Goal: Use online tool/utility: Utilize a website feature to perform a specific function

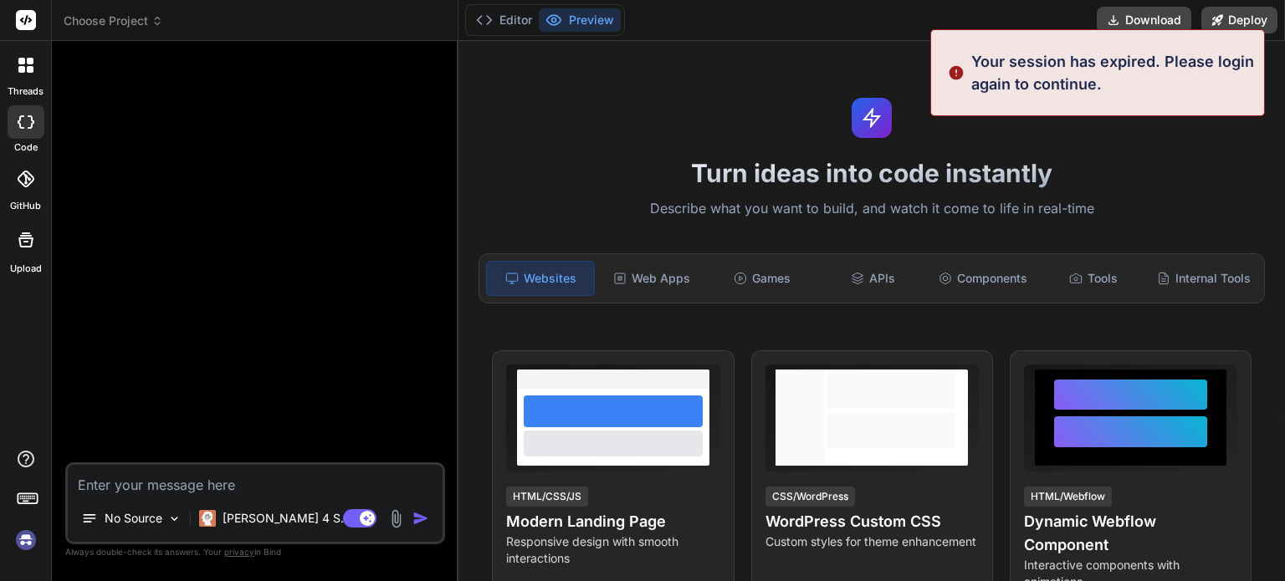
scroll to position [16, 0]
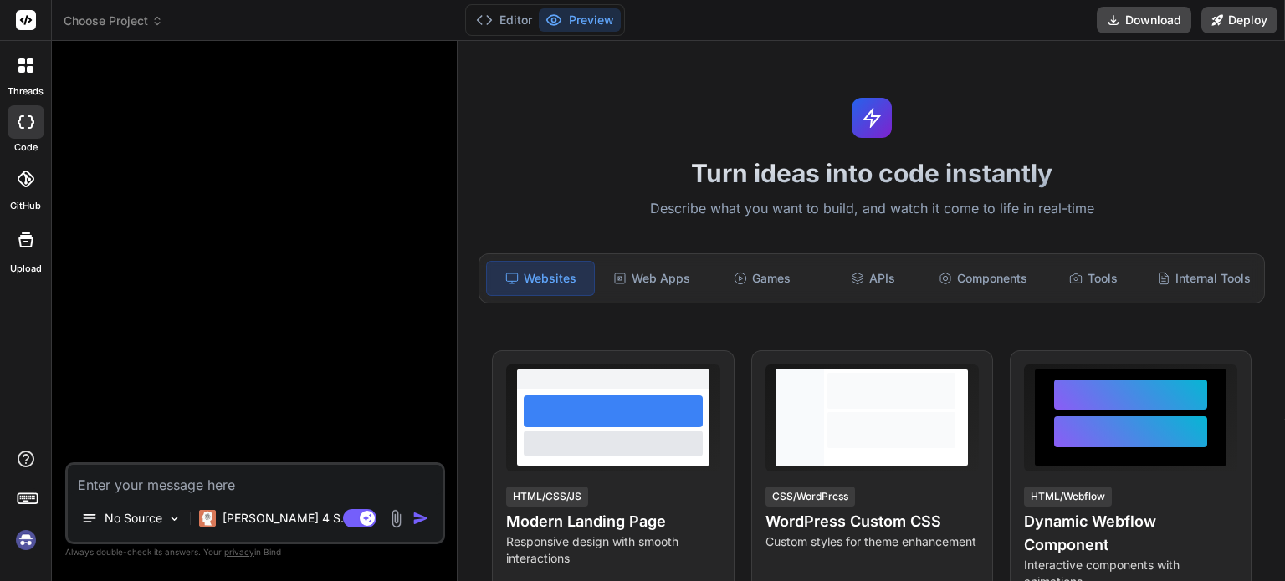
click at [1019, 126] on div "Turn ideas into code instantly Describe what you want to build, and watch it co…" at bounding box center [871, 311] width 826 height 540
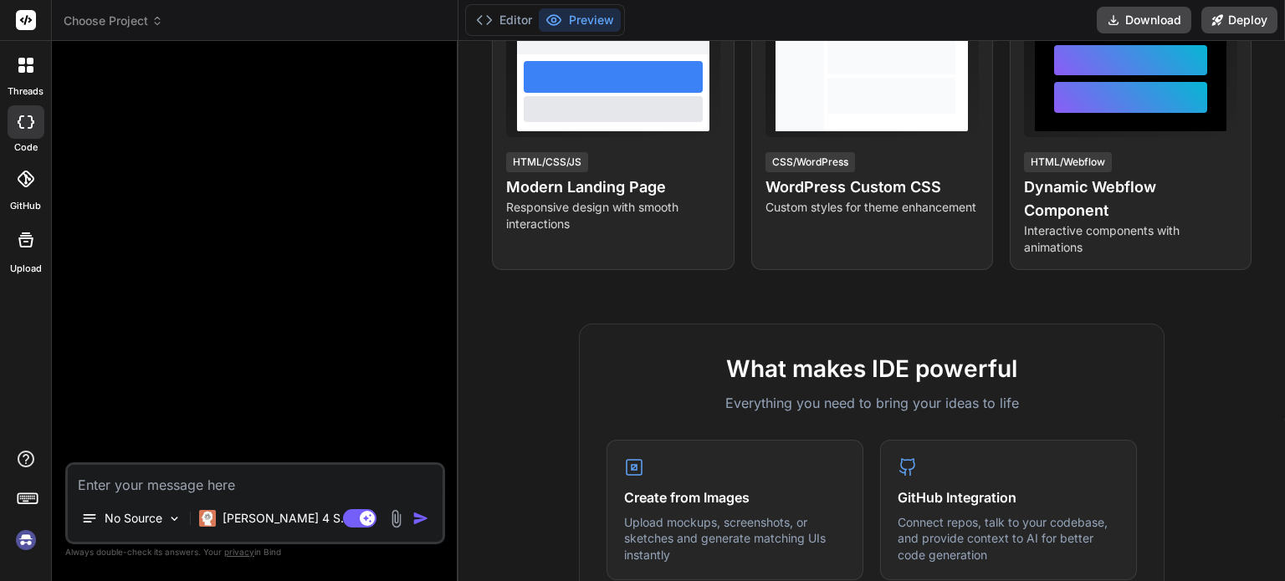
scroll to position [0, 0]
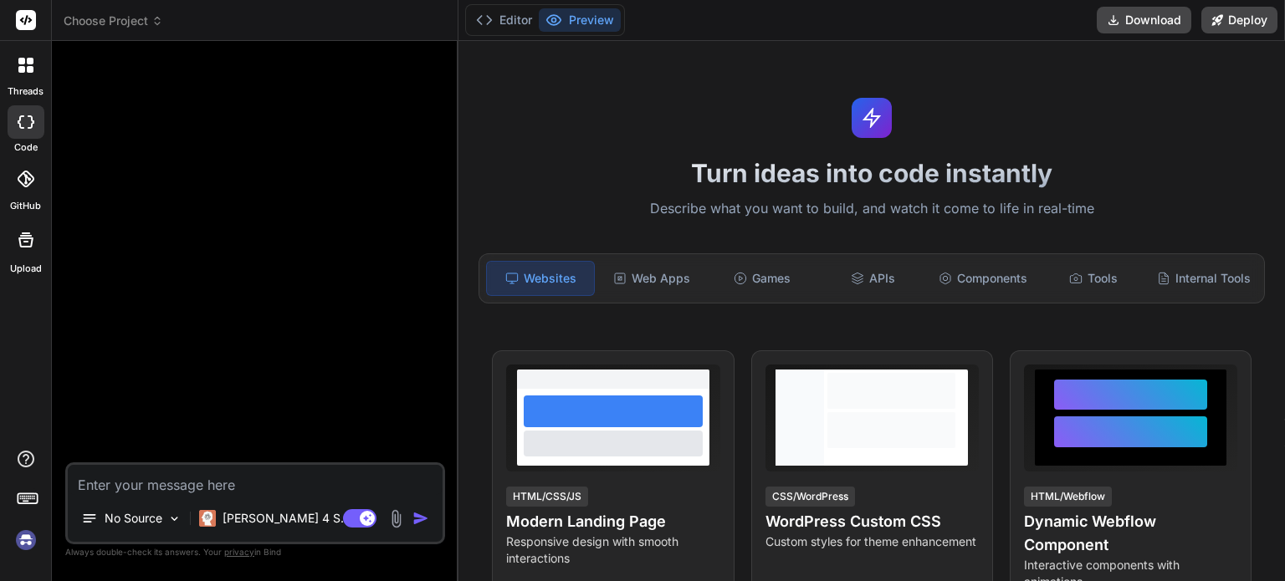
click at [26, 540] on img at bounding box center [26, 540] width 28 height 28
click at [524, 23] on button "Editor" at bounding box center [503, 19] width 69 height 23
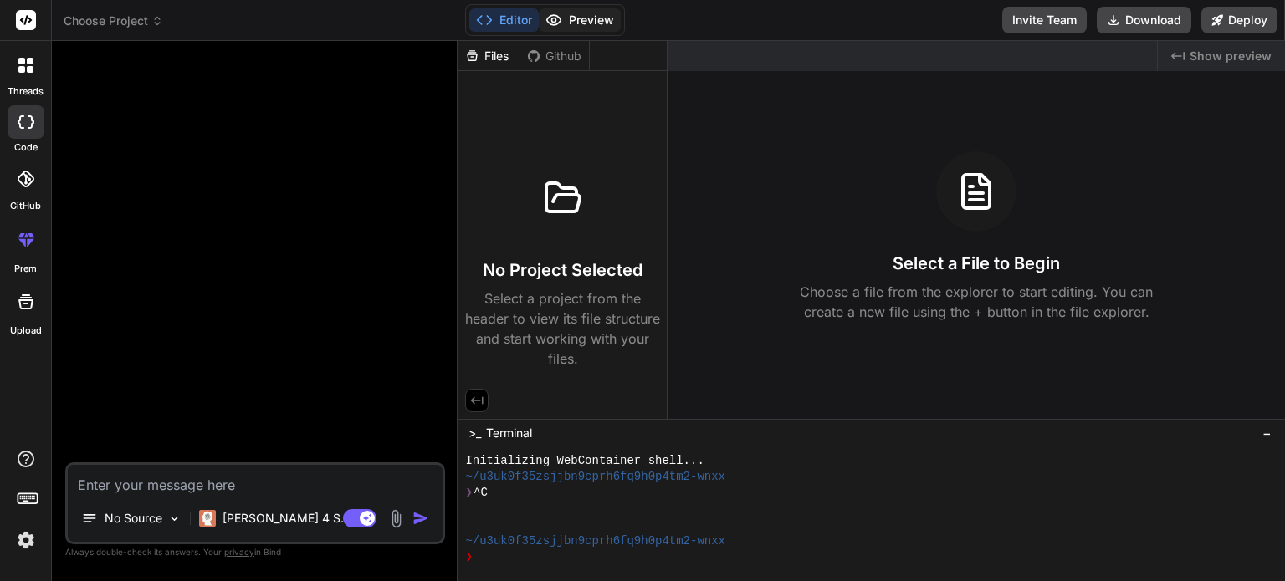
click at [572, 26] on button "Preview" at bounding box center [580, 19] width 82 height 23
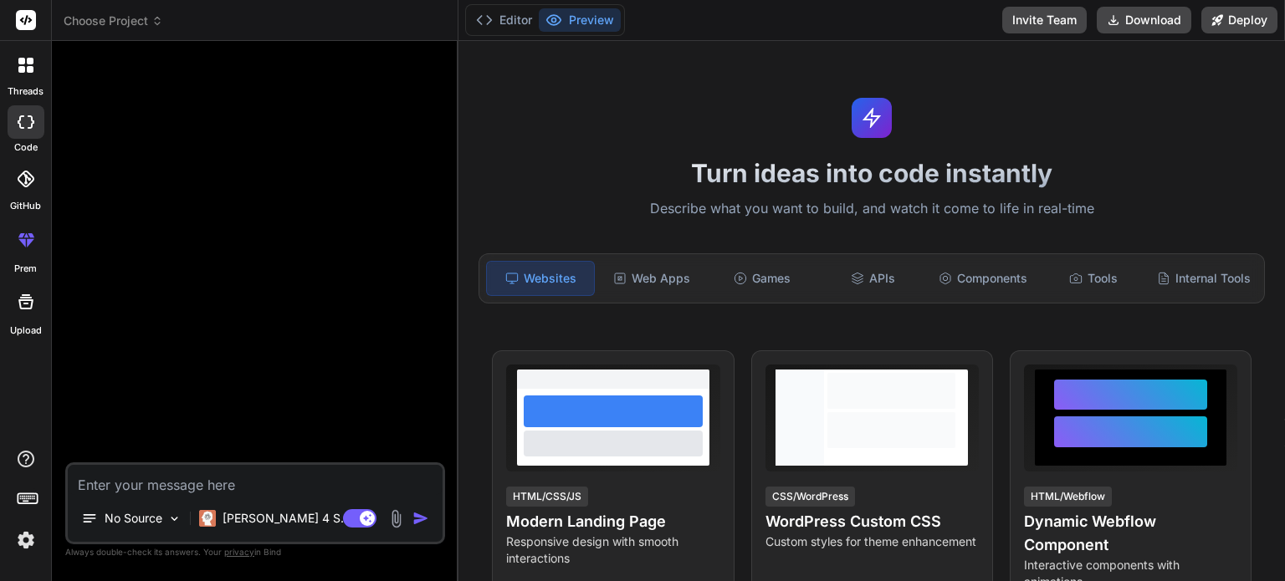
click at [27, 122] on icon at bounding box center [26, 121] width 17 height 13
click at [18, 242] on icon at bounding box center [26, 240] width 20 height 20
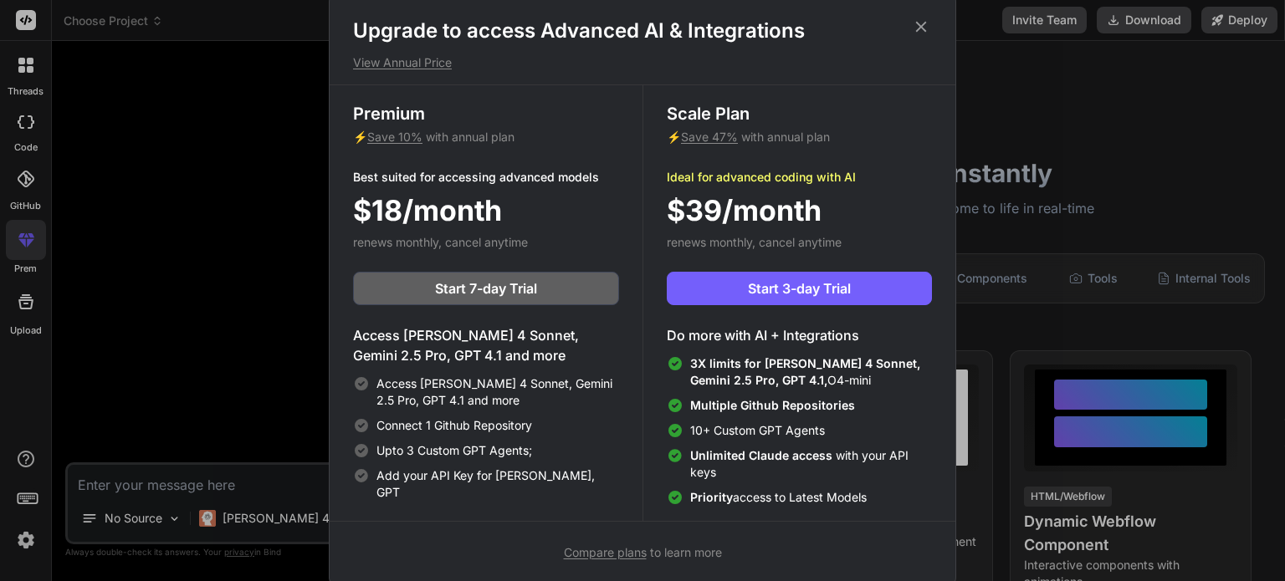
scroll to position [7, 0]
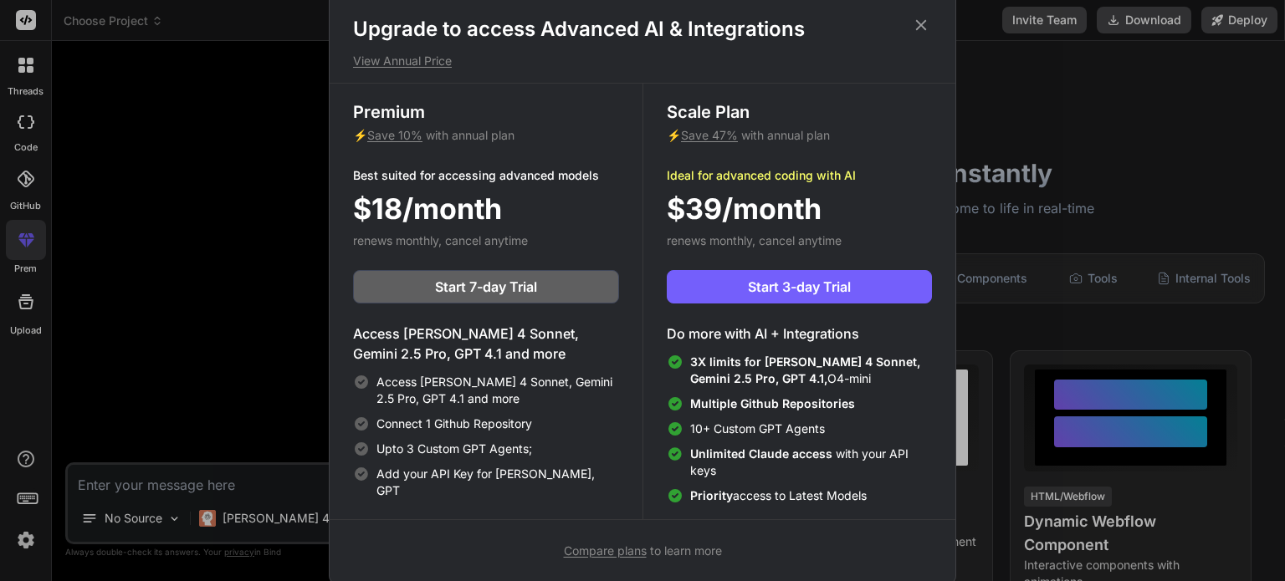
click at [920, 28] on icon at bounding box center [921, 25] width 18 height 18
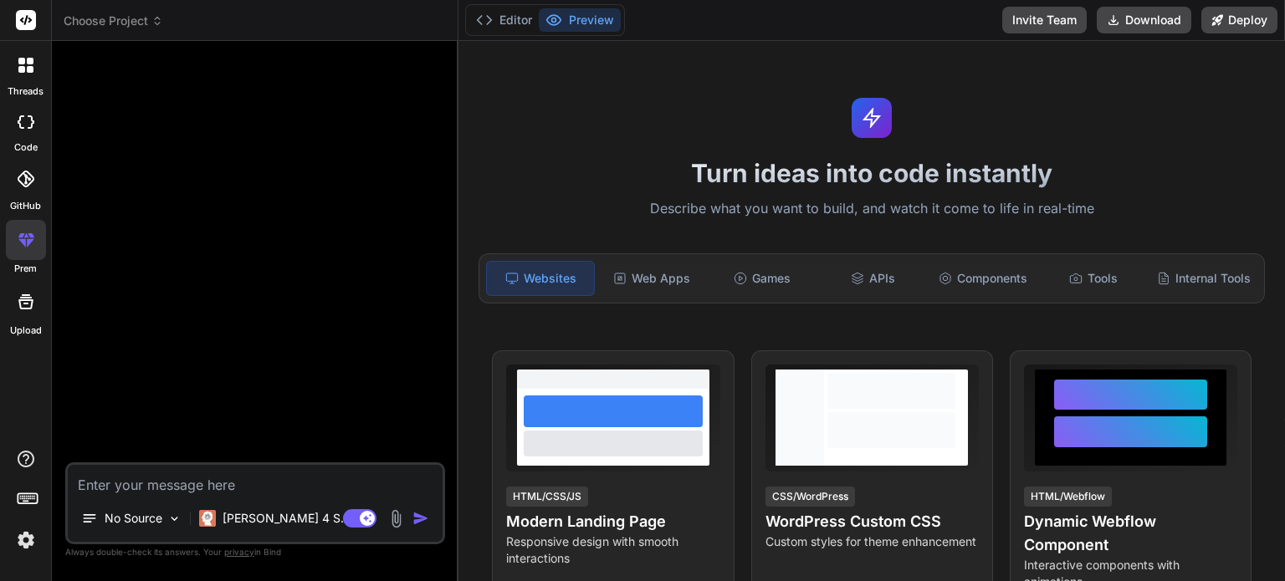
click at [28, 287] on div at bounding box center [26, 302] width 40 height 40
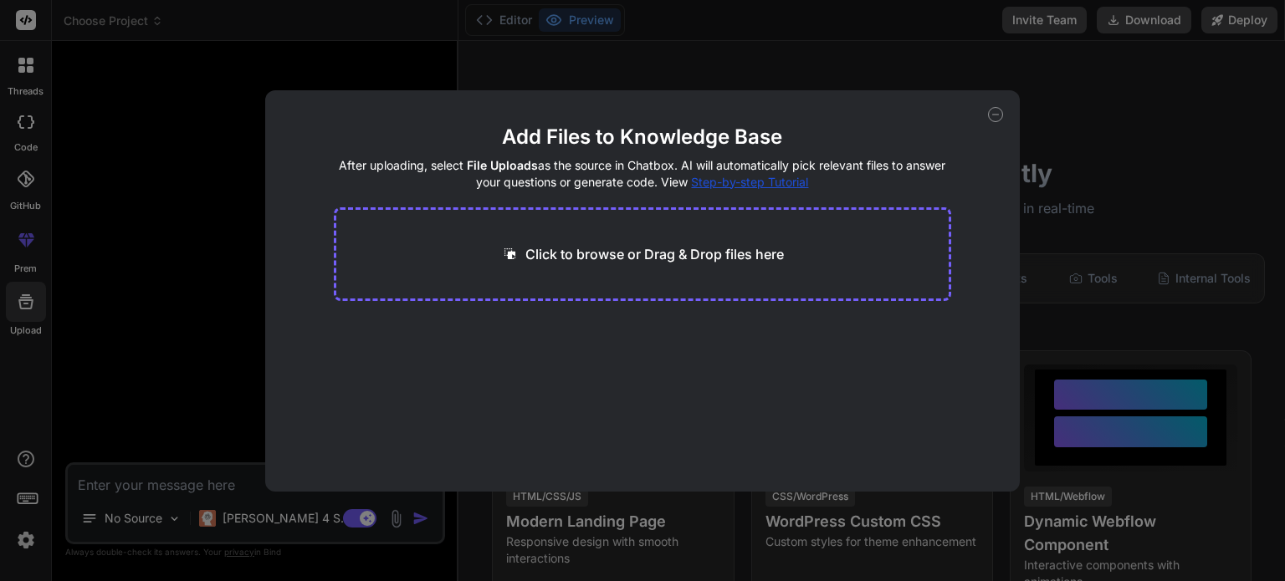
click at [233, 157] on div "Add Files to Knowledge Base After uploading, select File Uploads as the source …" at bounding box center [642, 290] width 1285 height 581
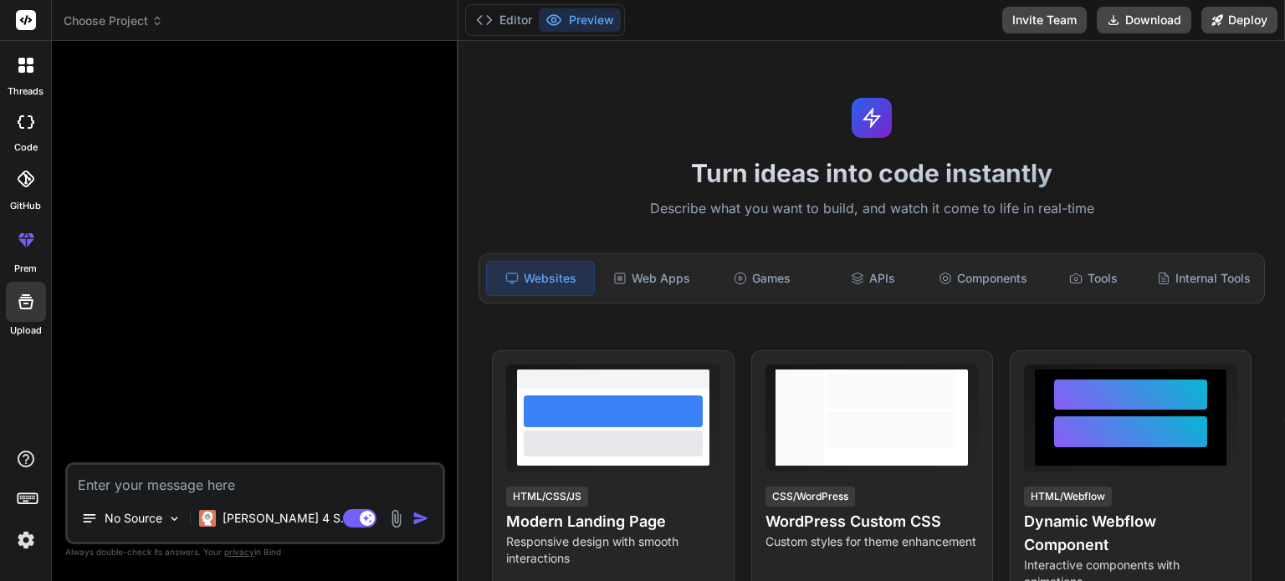
click at [29, 115] on icon at bounding box center [31, 121] width 7 height 13
click at [28, 131] on div at bounding box center [26, 121] width 37 height 33
click at [826, 213] on p "Describe what you want to build, and watch it come to life in real-time" at bounding box center [871, 209] width 806 height 22
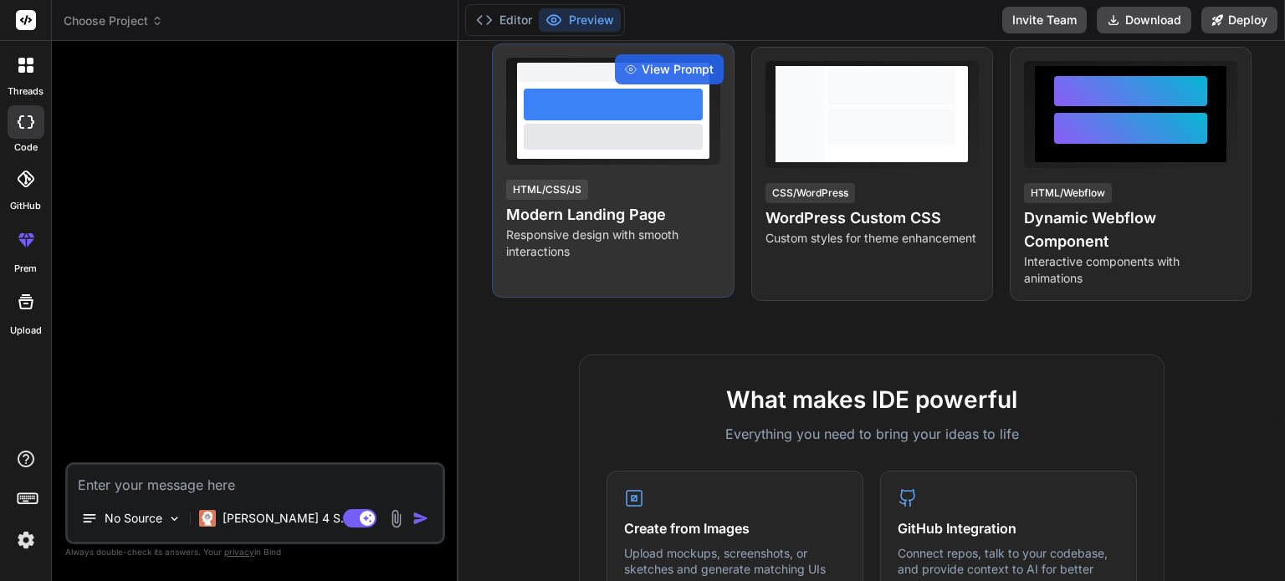
scroll to position [167, 0]
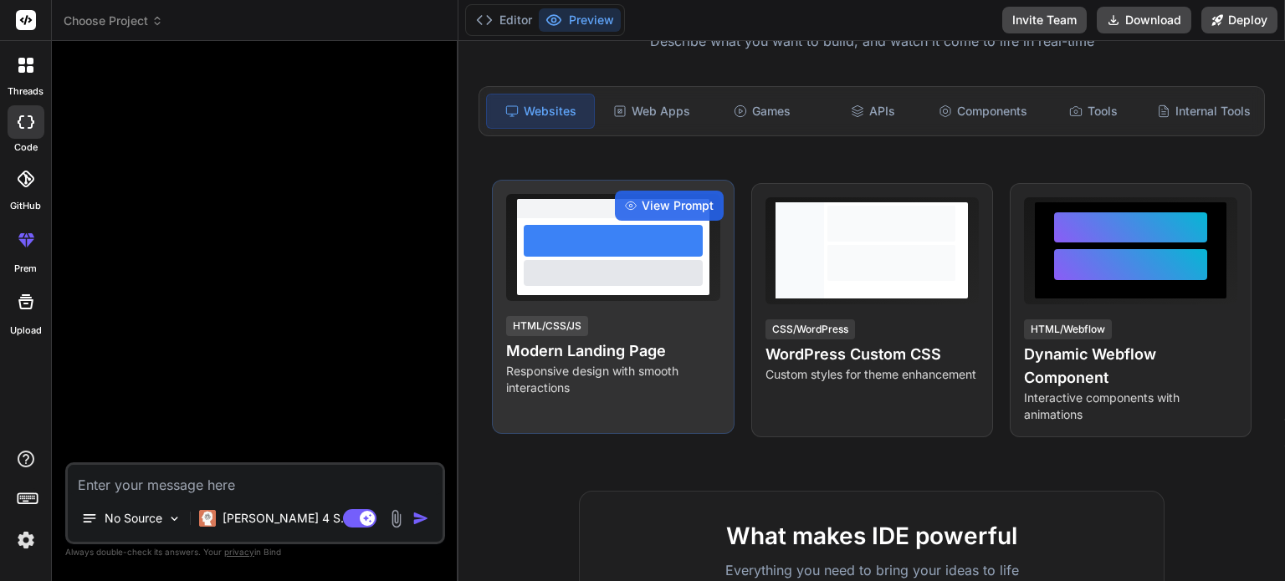
click at [572, 422] on div "View Prompt HTML/CSS/JS Modern Landing Page Responsive design with smooth inter…" at bounding box center [613, 307] width 242 height 254
click at [552, 395] on p "Responsive design with smooth interactions" at bounding box center [612, 379] width 213 height 33
click at [662, 213] on span "View Prompt" at bounding box center [678, 205] width 72 height 17
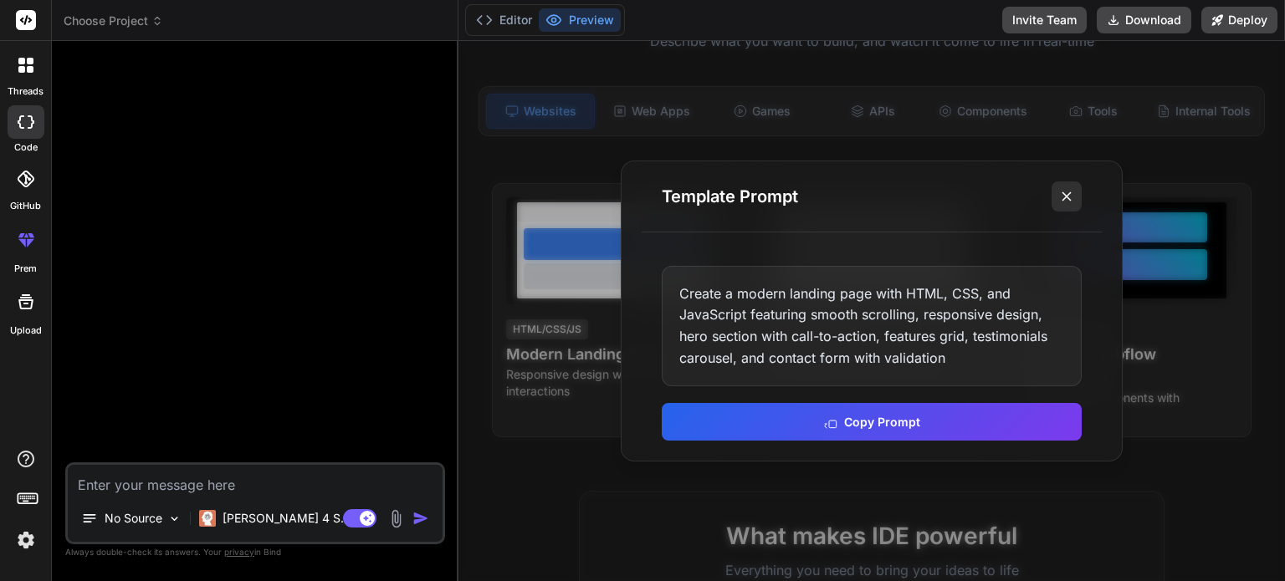
click at [1074, 192] on icon at bounding box center [1066, 196] width 17 height 17
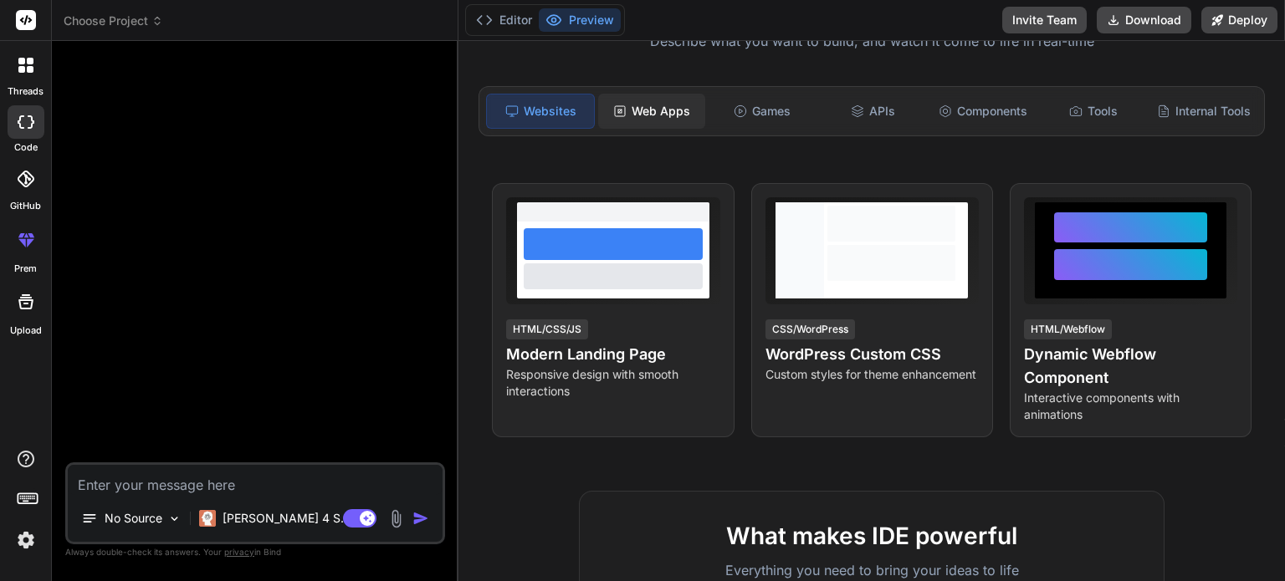
click at [648, 116] on div "Web Apps" at bounding box center [651, 111] width 107 height 35
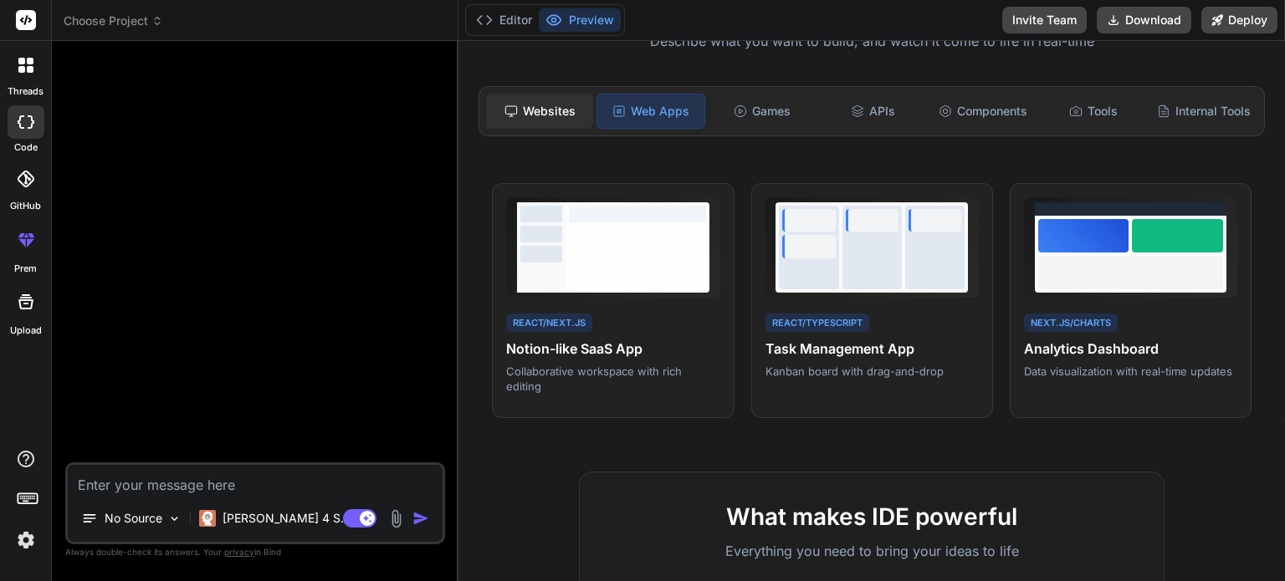
click at [569, 116] on div "Websites" at bounding box center [539, 111] width 107 height 35
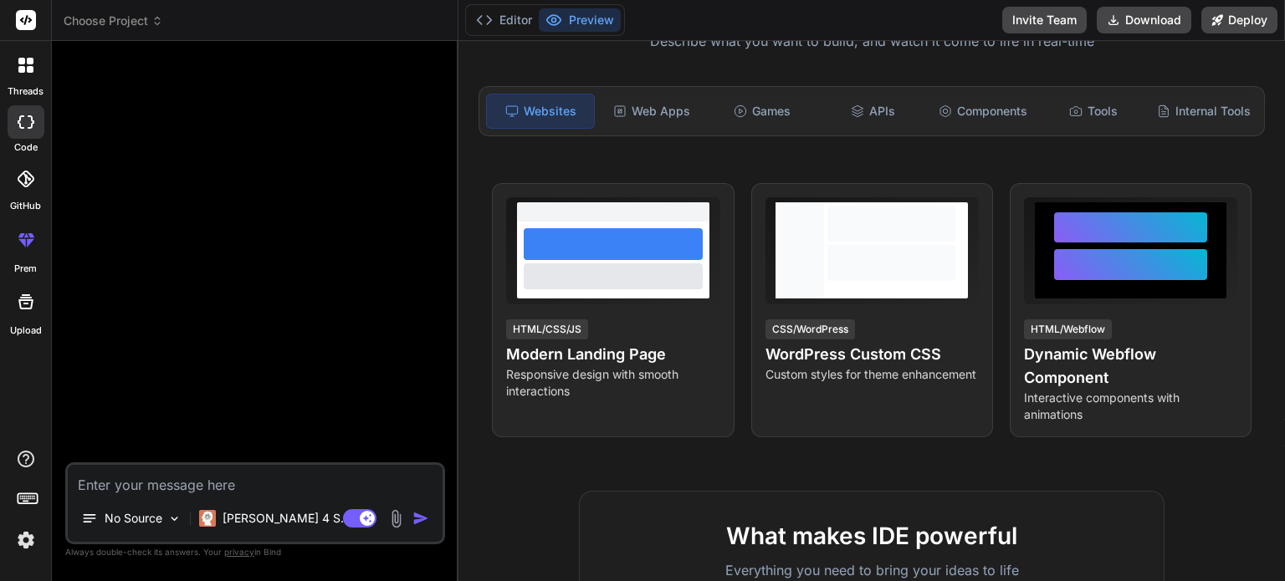
click at [23, 64] on icon at bounding box center [25, 65] width 15 height 15
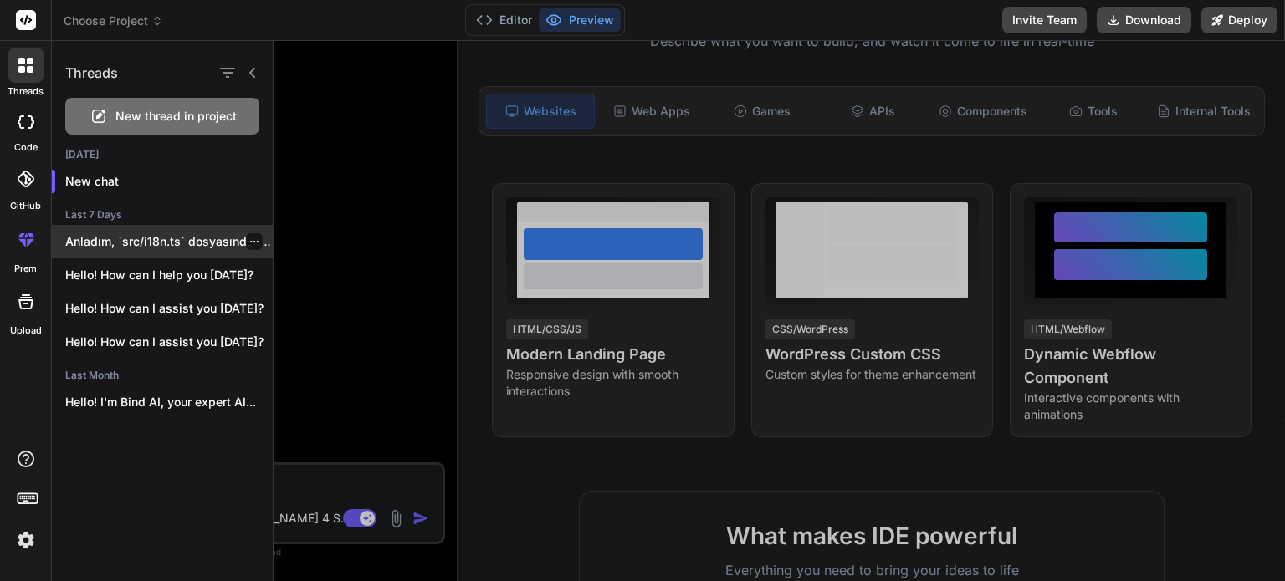
click at [144, 234] on p "Anladım, `src/i18n.ts` dosyasındaki hatanın devam ettiğini ve..." at bounding box center [168, 241] width 207 height 17
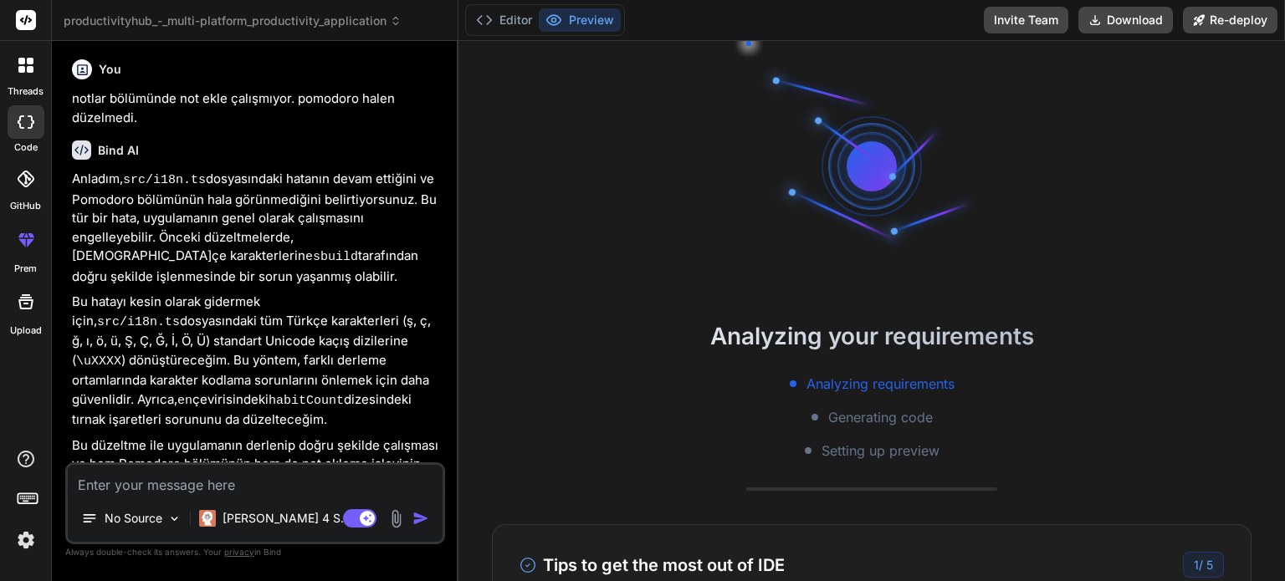
scroll to position [3795, 0]
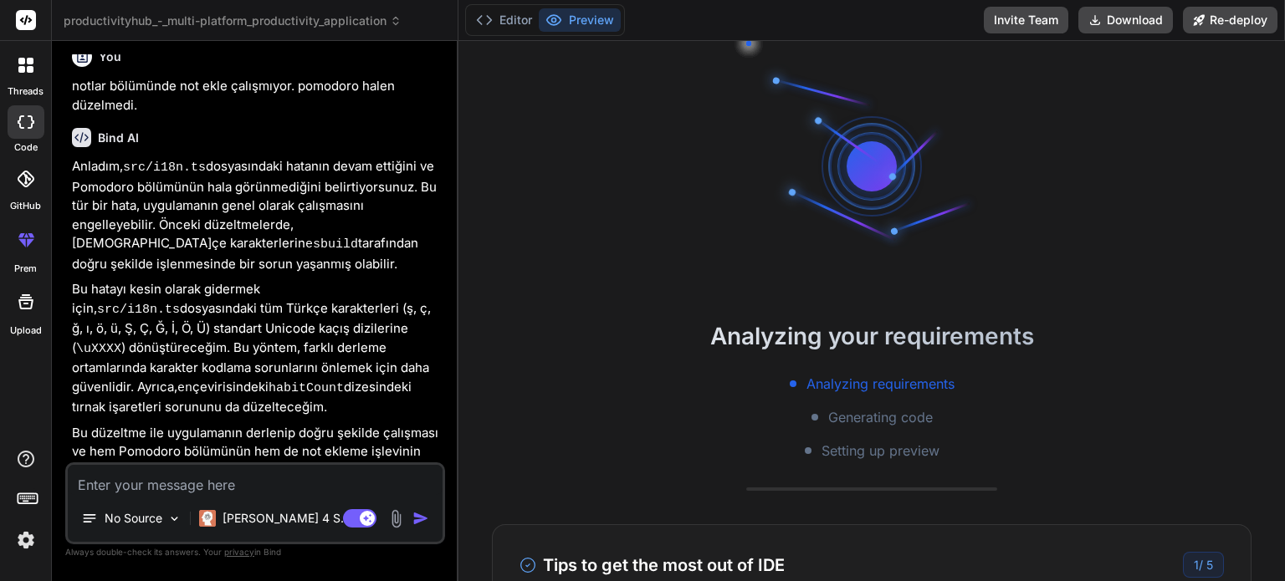
click at [25, 555] on img at bounding box center [26, 540] width 28 height 28
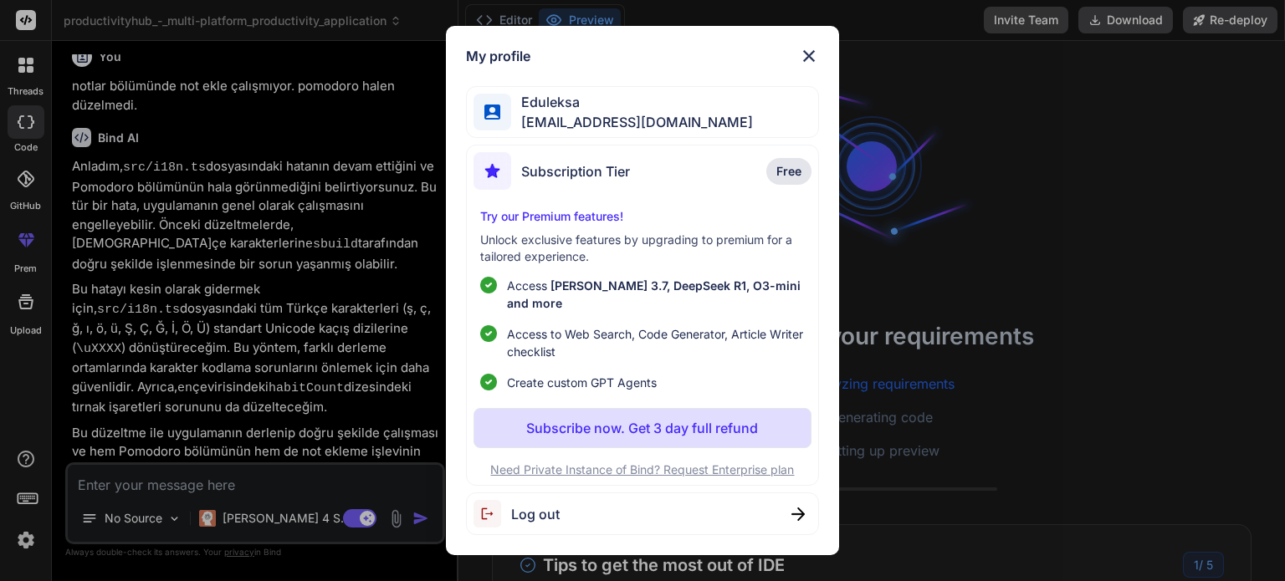
click at [596, 180] on span "Subscription Tier" at bounding box center [575, 171] width 109 height 20
click at [802, 63] on img at bounding box center [809, 56] width 20 height 20
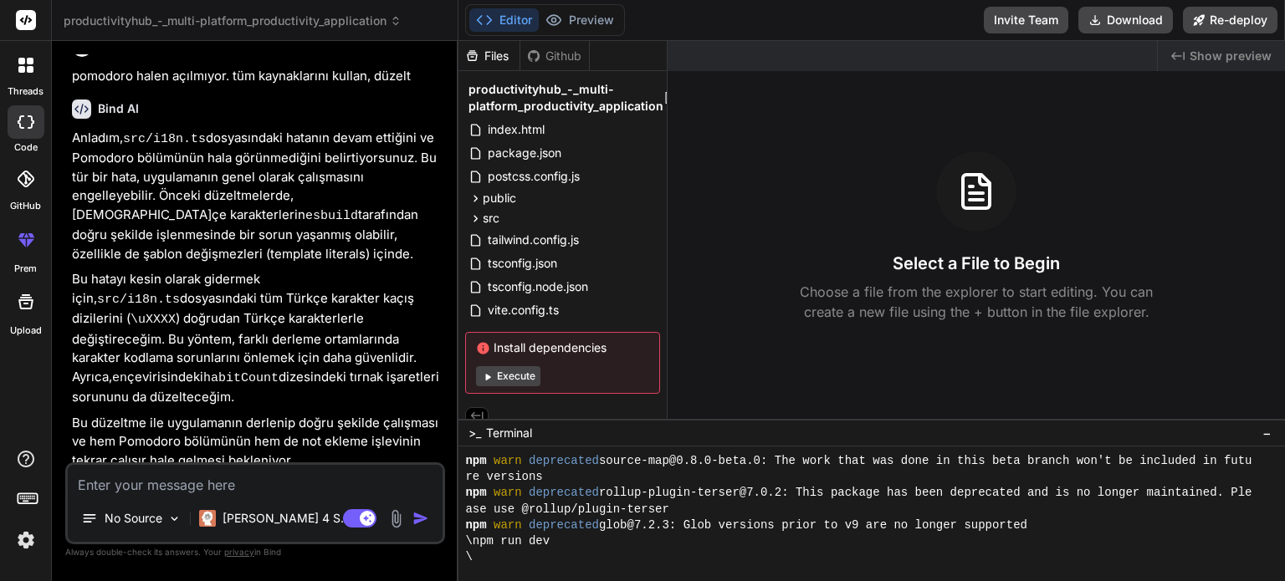
scroll to position [4437, 0]
click at [504, 380] on button "Execute" at bounding box center [508, 376] width 64 height 20
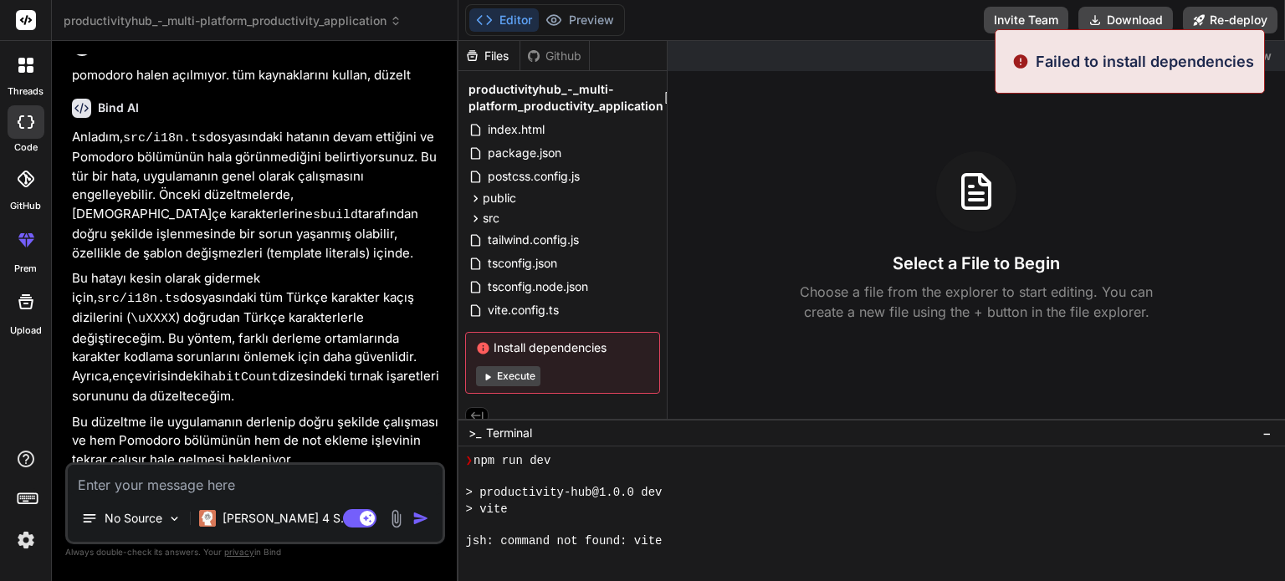
click at [504, 381] on button "Execute" at bounding box center [508, 376] width 64 height 20
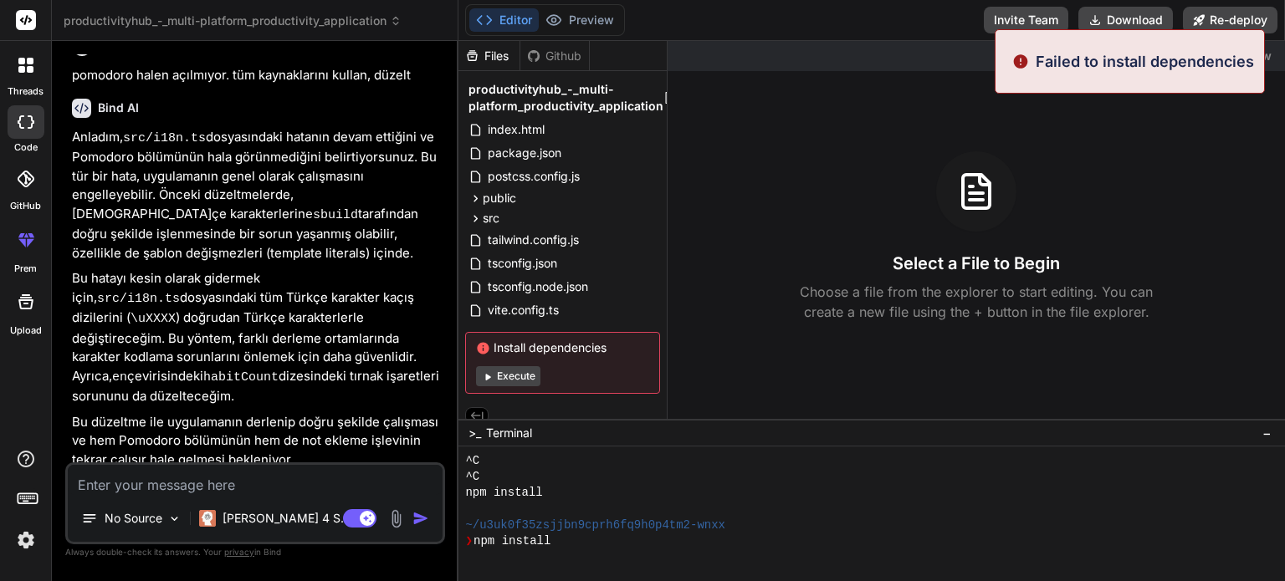
scroll to position [610, 0]
click at [505, 381] on button "Execute" at bounding box center [508, 376] width 64 height 20
click at [509, 380] on button "Execute" at bounding box center [508, 376] width 64 height 20
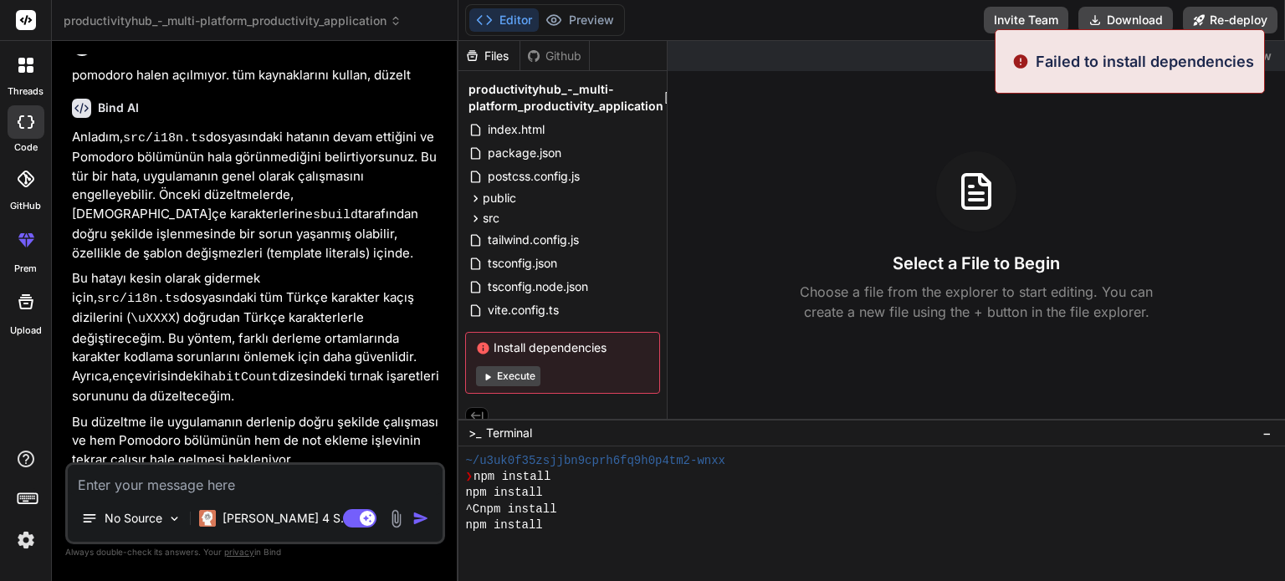
click at [509, 380] on button "Execute" at bounding box center [508, 376] width 64 height 20
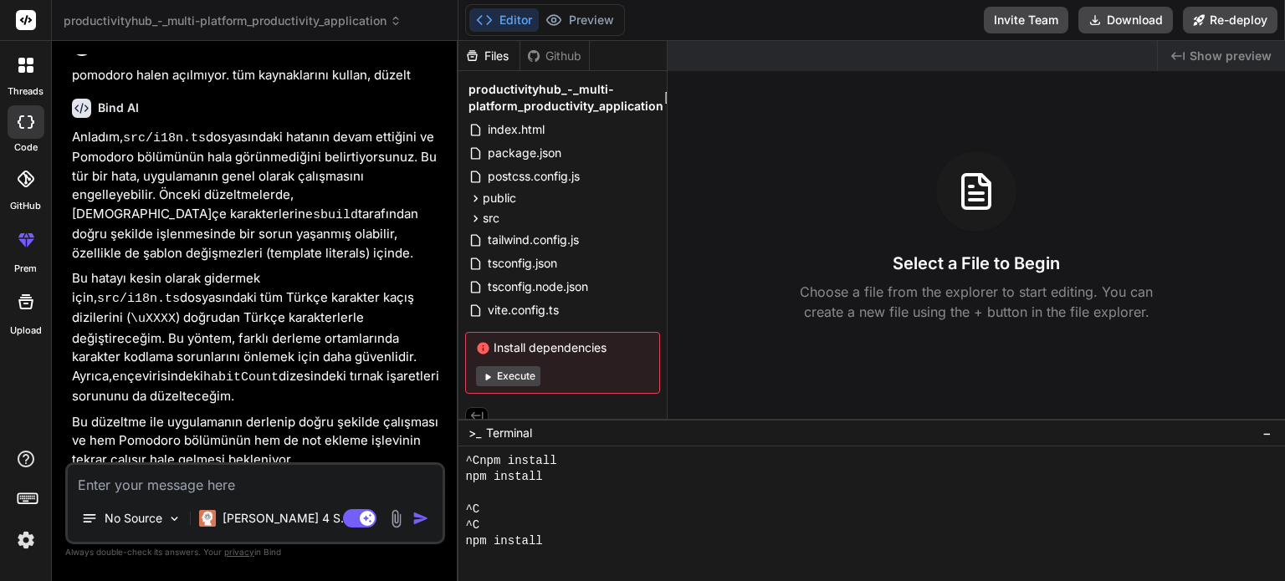
click at [509, 380] on button "Execute" at bounding box center [508, 376] width 64 height 20
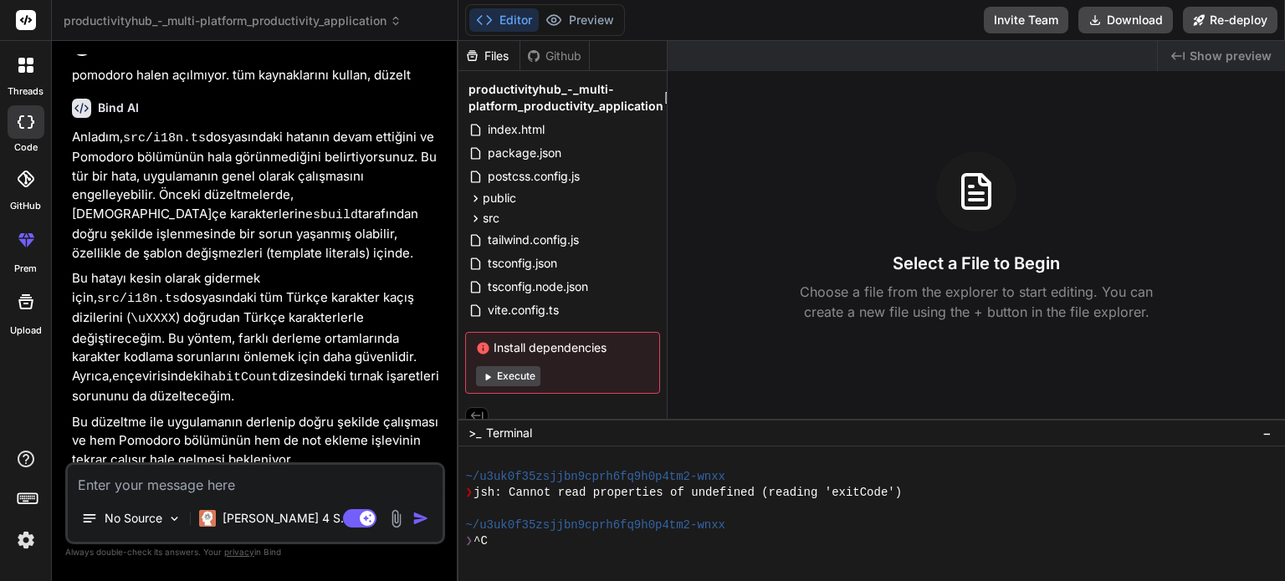
click at [509, 380] on button "Execute" at bounding box center [508, 376] width 64 height 20
type textarea "x"
click at [509, 380] on div "Files Github productivityhub_-_multi-platform_productivity_application index.ht…" at bounding box center [871, 311] width 826 height 540
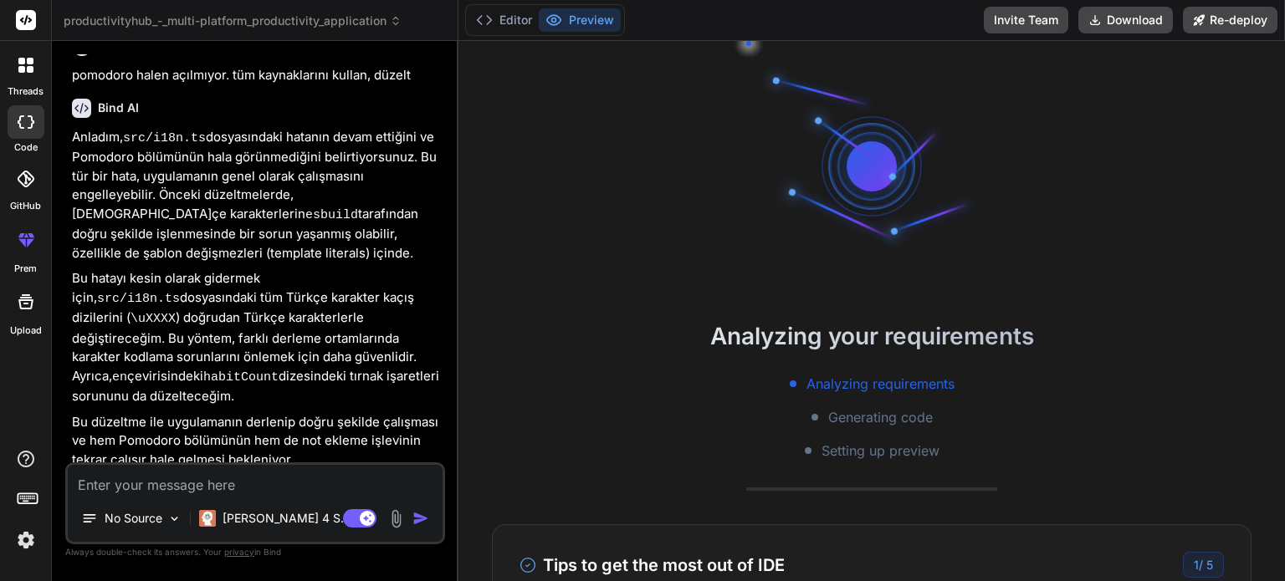
click at [509, 380] on div "Analyzing requirements Generating code Setting up preview" at bounding box center [871, 417] width 826 height 87
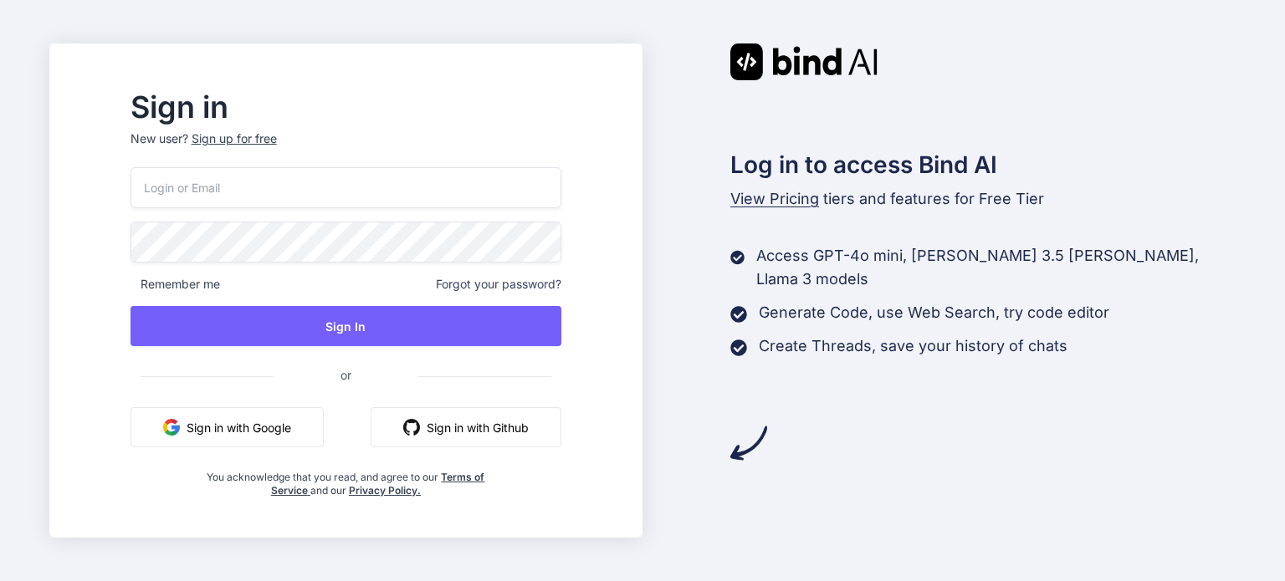
click at [357, 189] on input "email" at bounding box center [345, 187] width 431 height 41
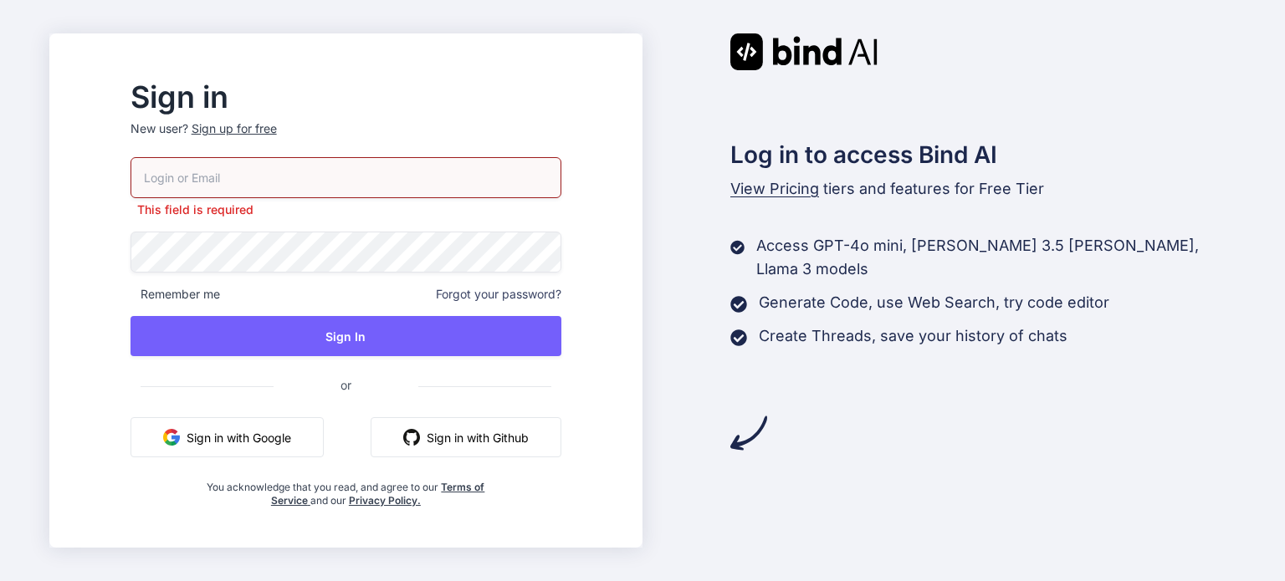
click at [289, 433] on button "Sign in with Google" at bounding box center [226, 437] width 193 height 40
